Goal: Navigation & Orientation: Understand site structure

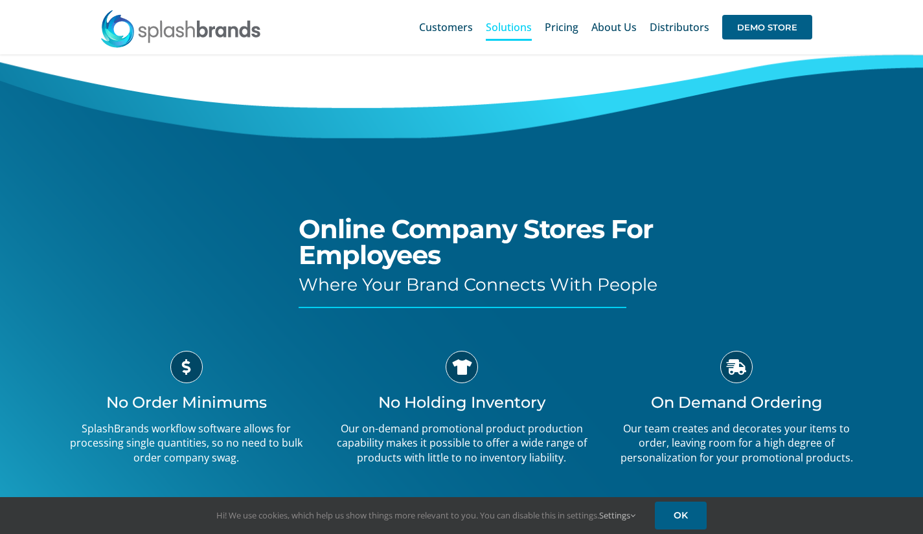
scroll to position [65, 0]
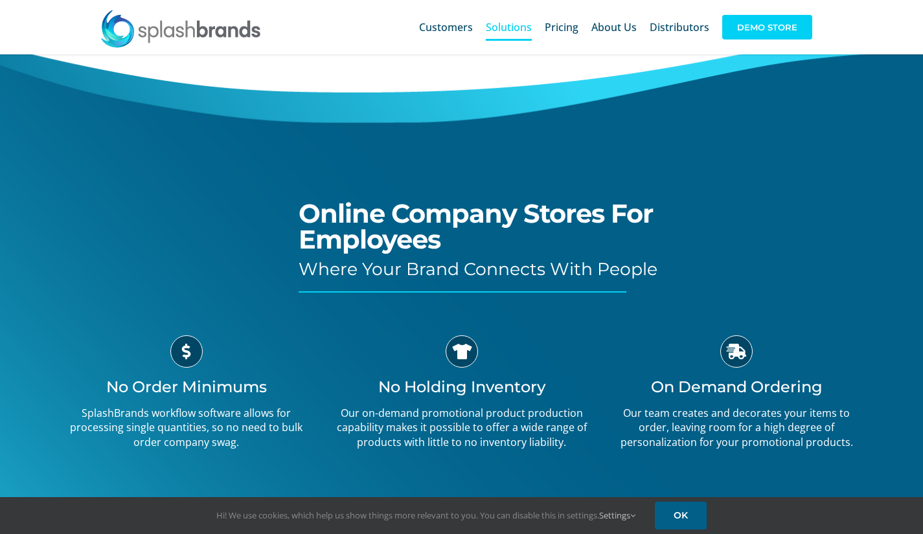
click at [762, 25] on span "DEMO STORE" at bounding box center [767, 27] width 90 height 25
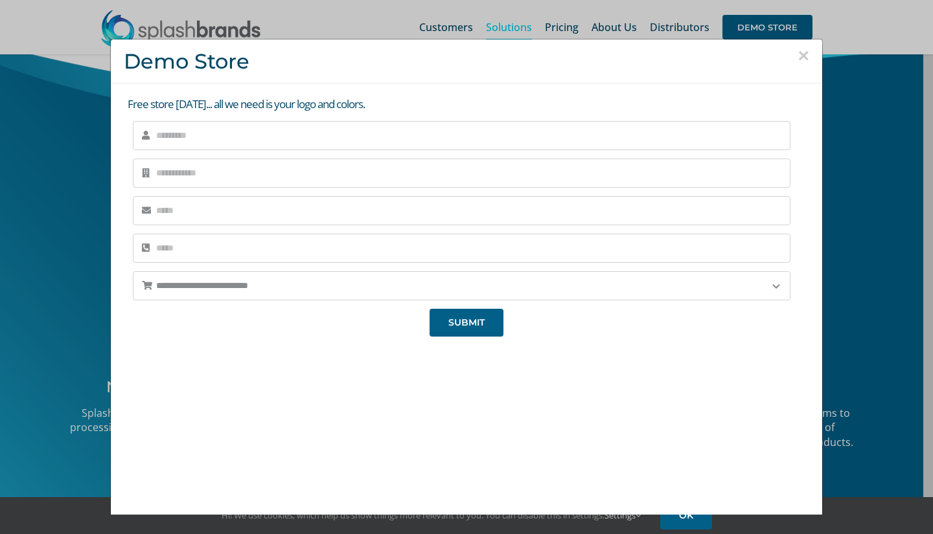
click at [842, 157] on div "**********" at bounding box center [466, 267] width 933 height 534
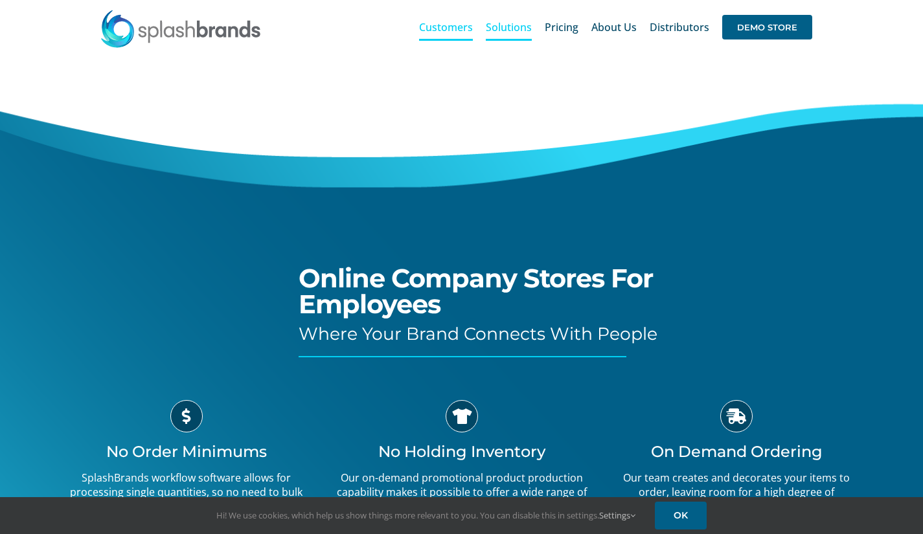
click at [463, 25] on span "Customers" at bounding box center [446, 27] width 54 height 10
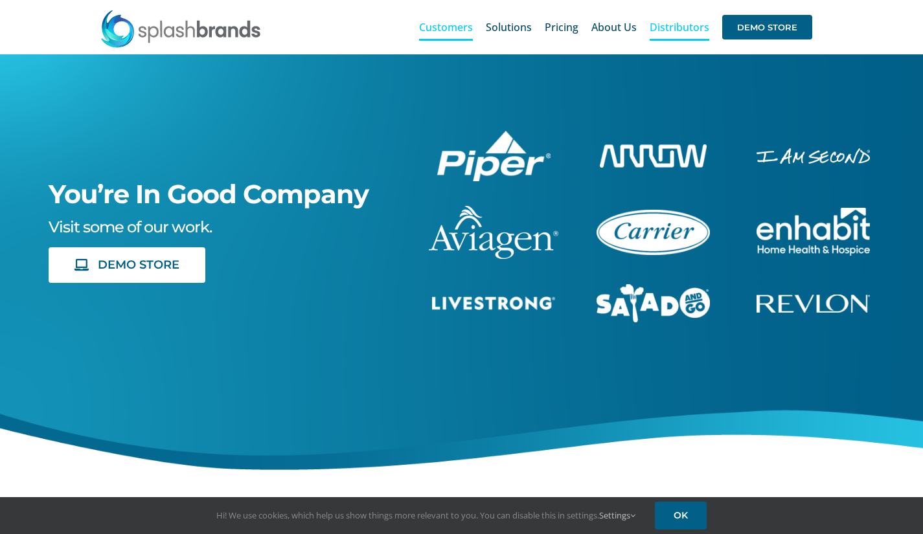
click at [667, 24] on span "Distributors" at bounding box center [680, 27] width 60 height 10
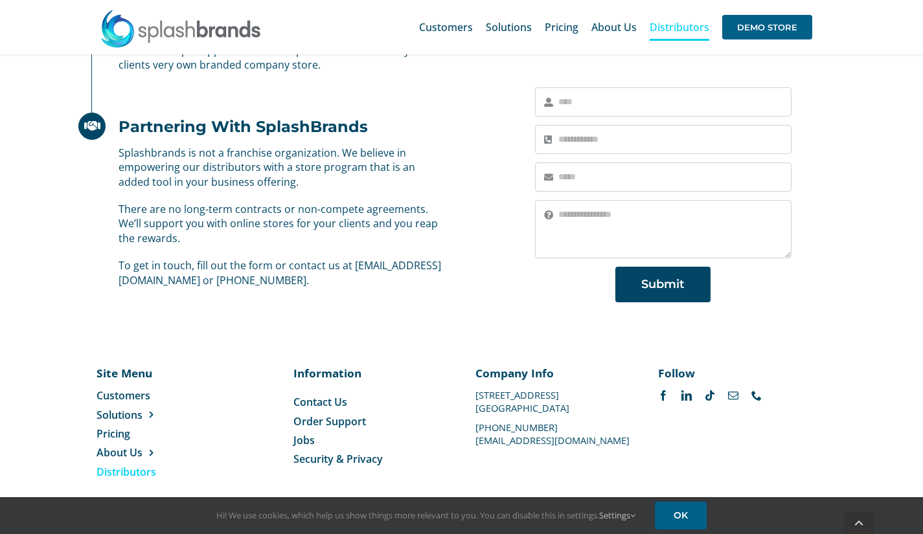
scroll to position [902, 0]
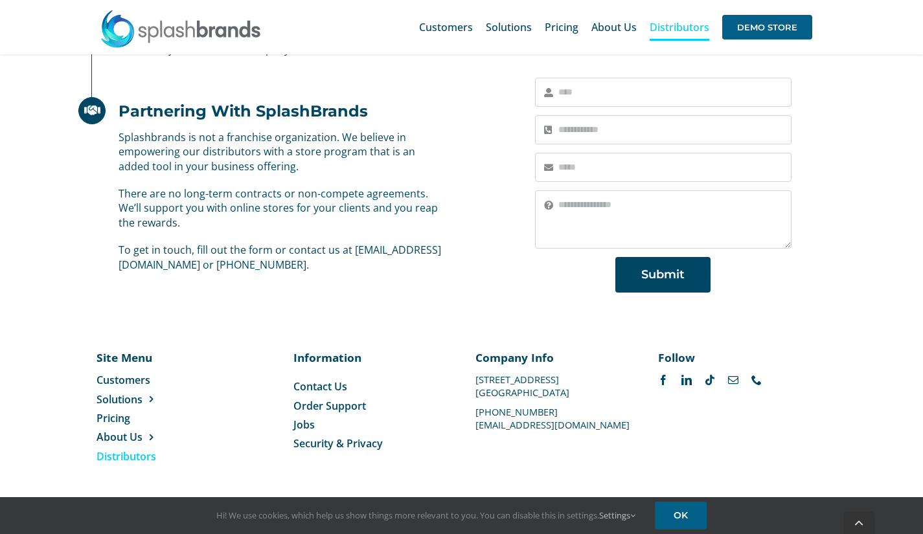
click at [142, 454] on span "Distributors" at bounding box center [127, 457] width 60 height 14
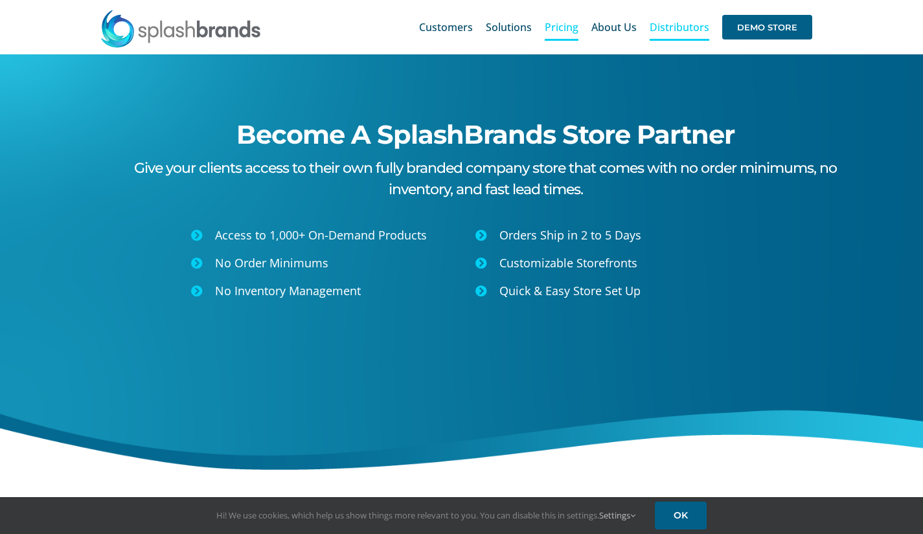
click at [569, 32] on span "Pricing" at bounding box center [562, 27] width 34 height 10
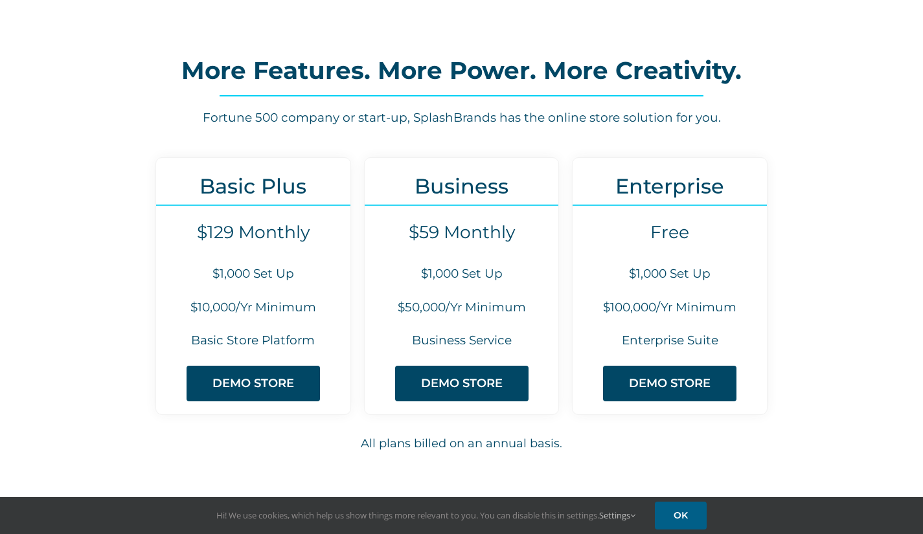
scroll to position [65, 0]
